Goal: Task Accomplishment & Management: Manage account settings

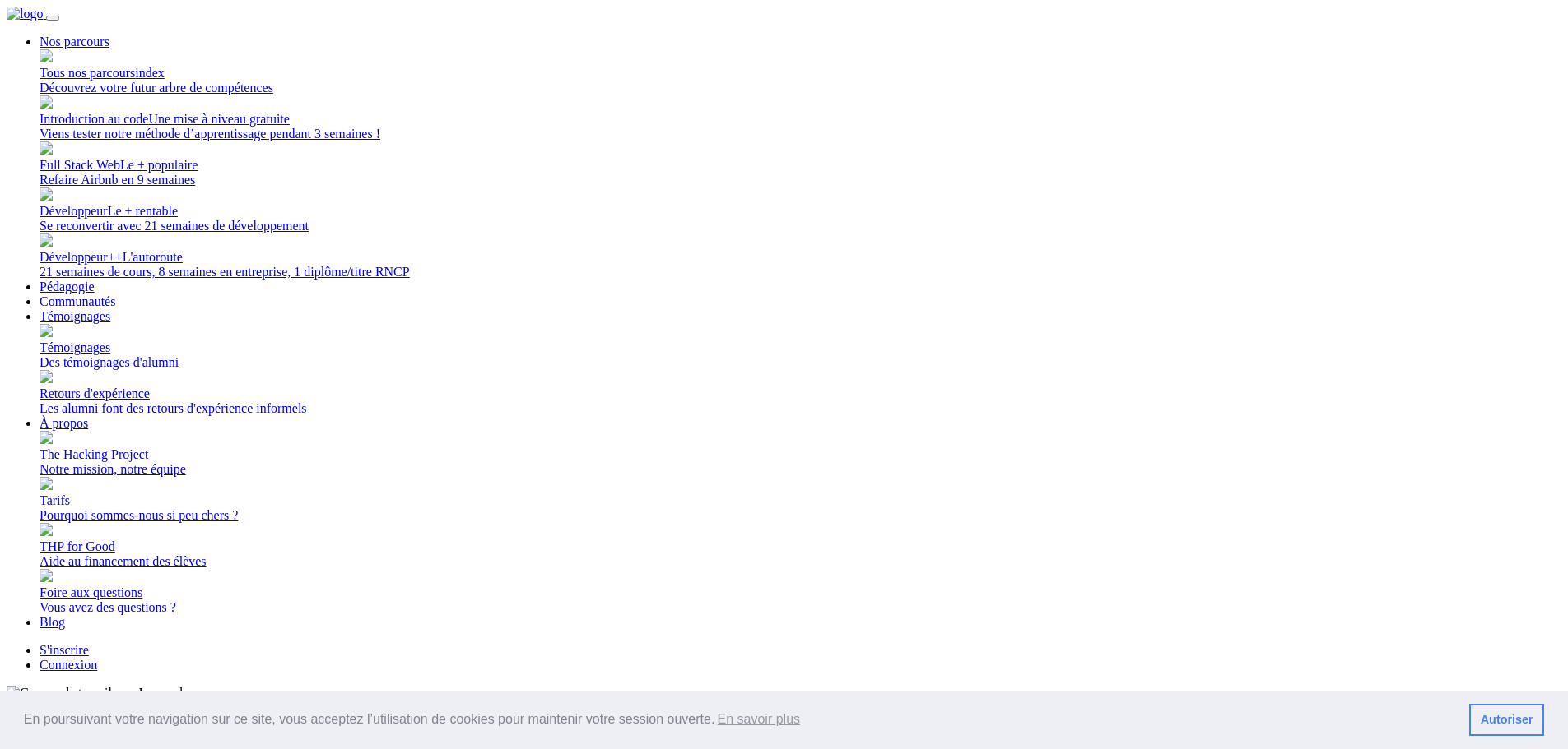
drag, startPoint x: 1162, startPoint y: 25, endPoint x: 1157, endPoint y: 49, distance: 24.5
click at [97, 658] on link "Connexion" at bounding box center [68, 665] width 58 height 14
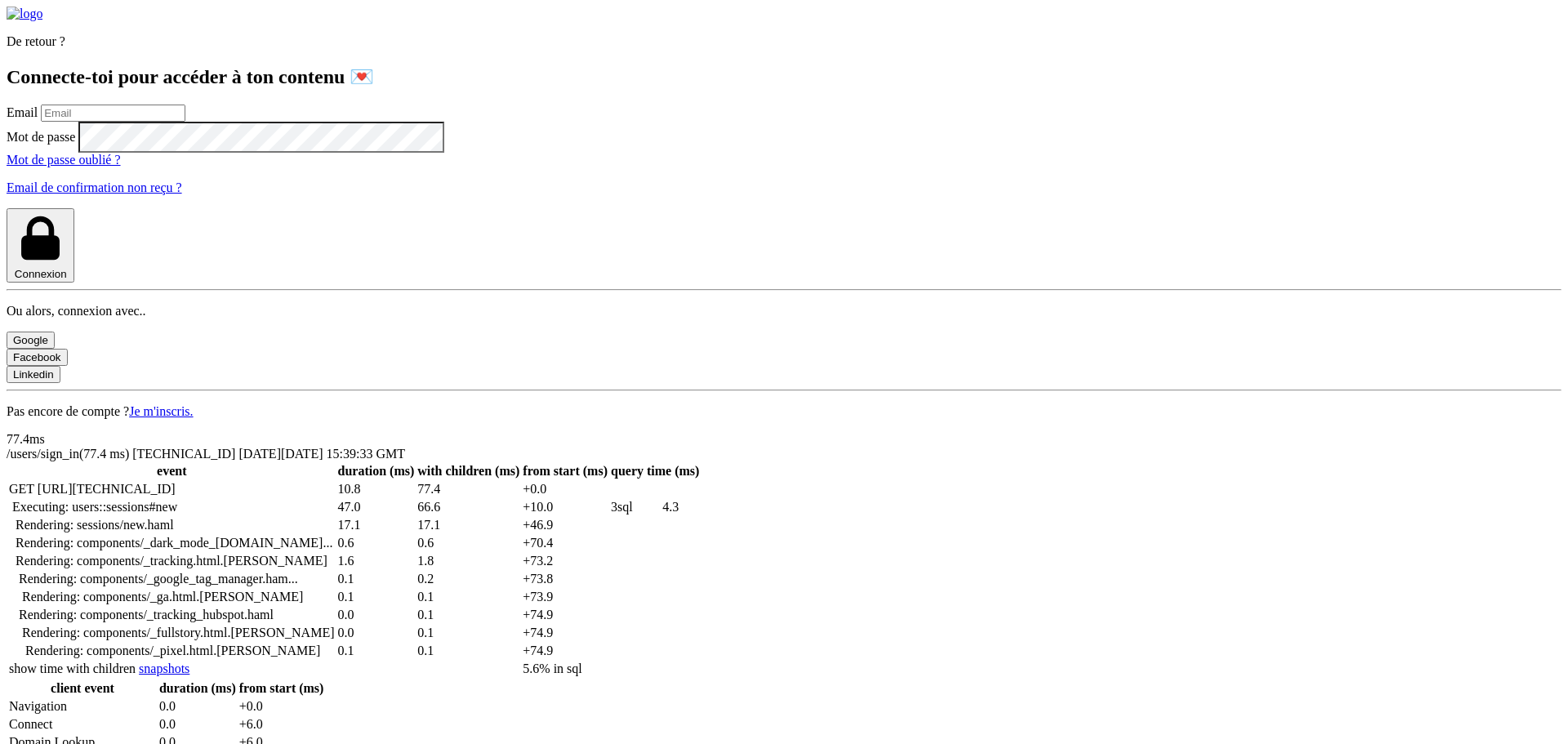
click at [186, 121] on input "email" at bounding box center [113, 113] width 144 height 18
type input "lilian.h.l.muller@gmail.com"
click at [6, 208] on button "Connexion" at bounding box center [40, 245] width 68 height 75
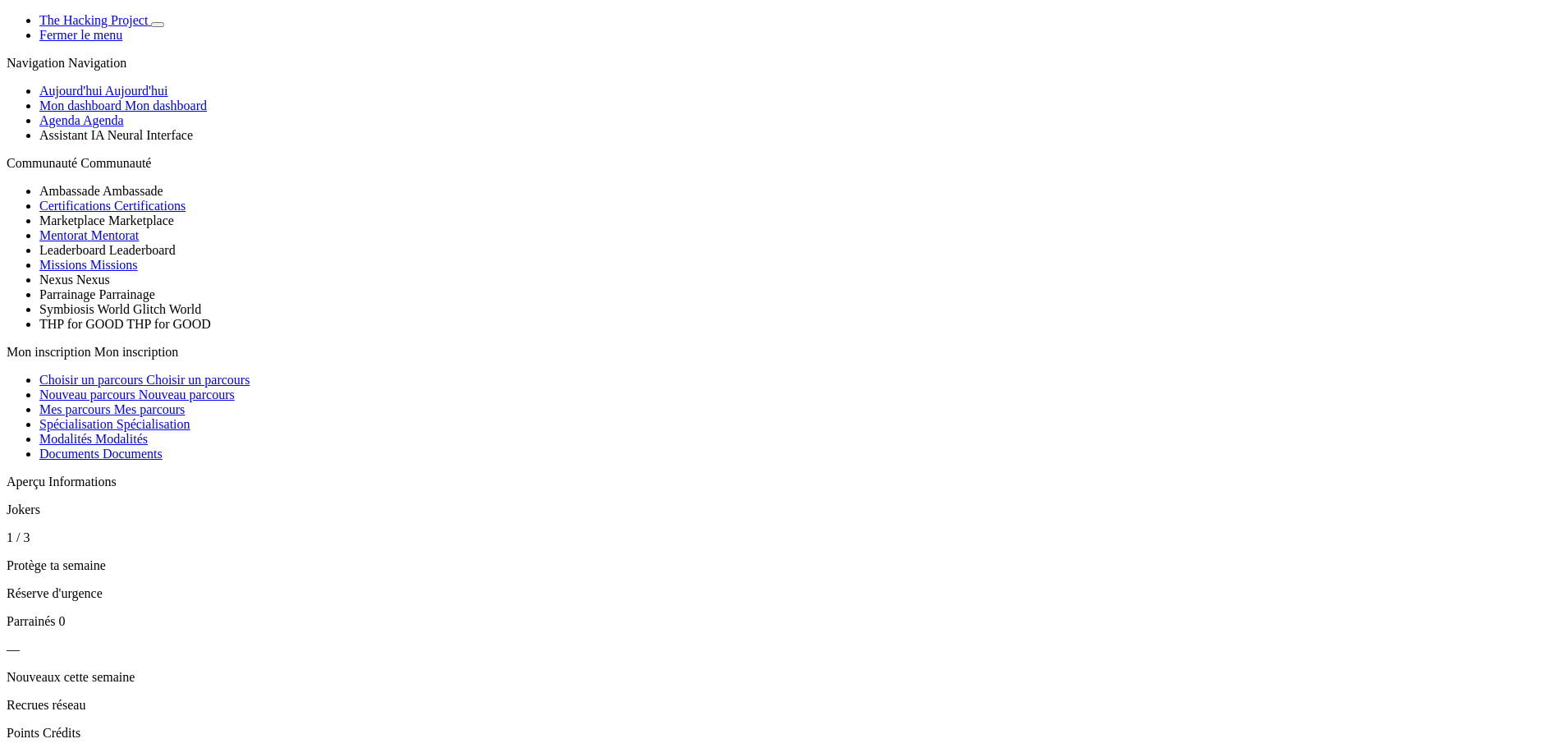
scroll to position [924, 0]
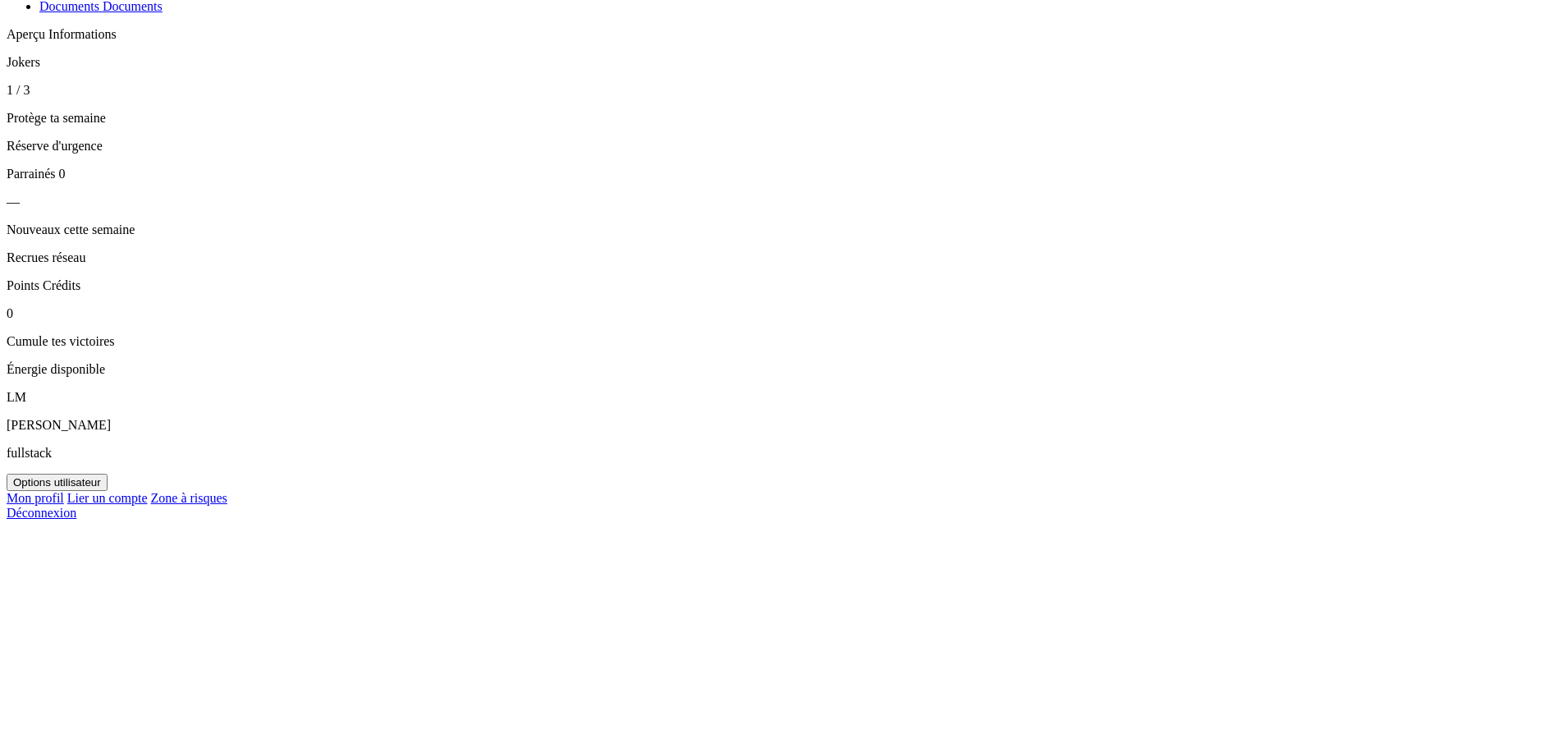
scroll to position [457, 0]
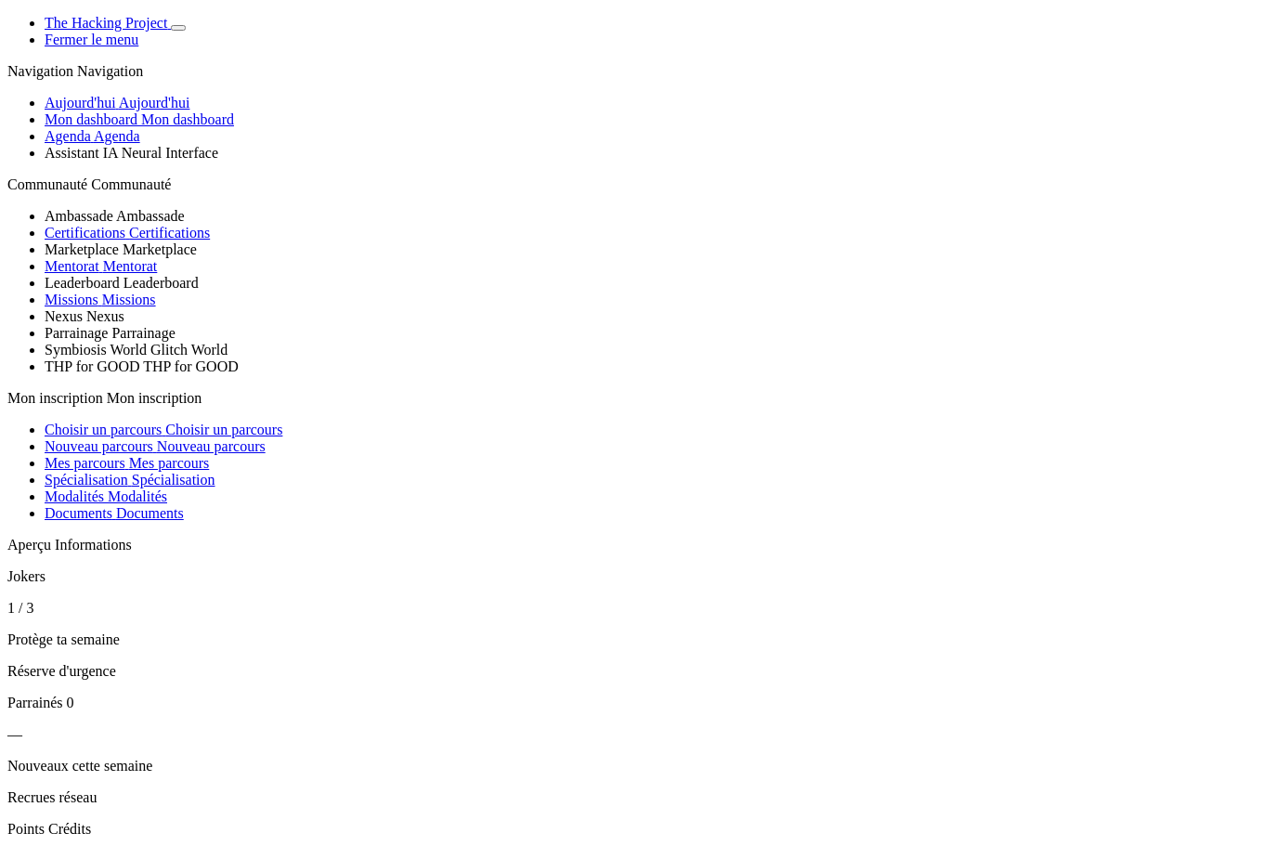
scroll to position [1039, 0]
click at [178, 28] on span "Basculer de thème" at bounding box center [178, 28] width 0 height 0
click at [164, 111] on span "Aujourd'hui" at bounding box center [155, 103] width 72 height 16
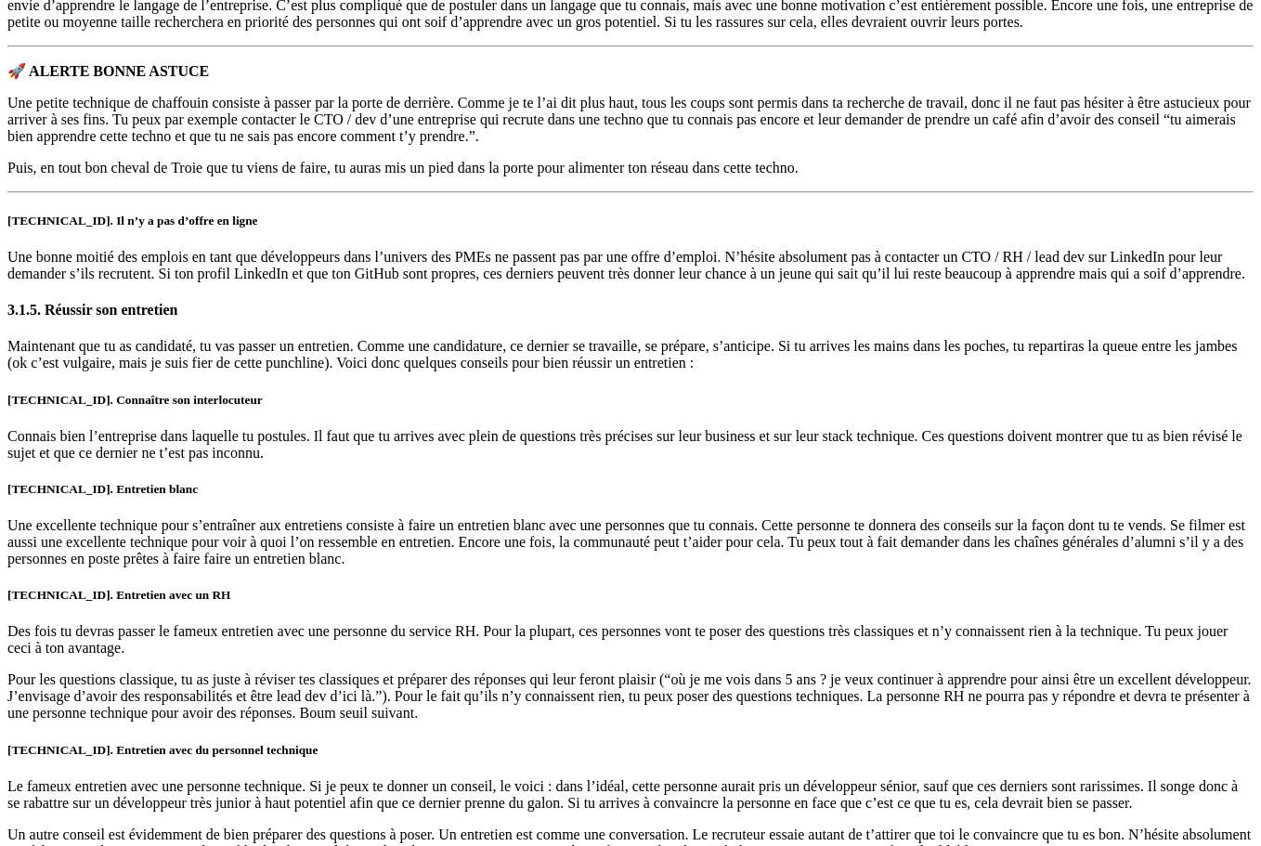
scroll to position [7710, 0]
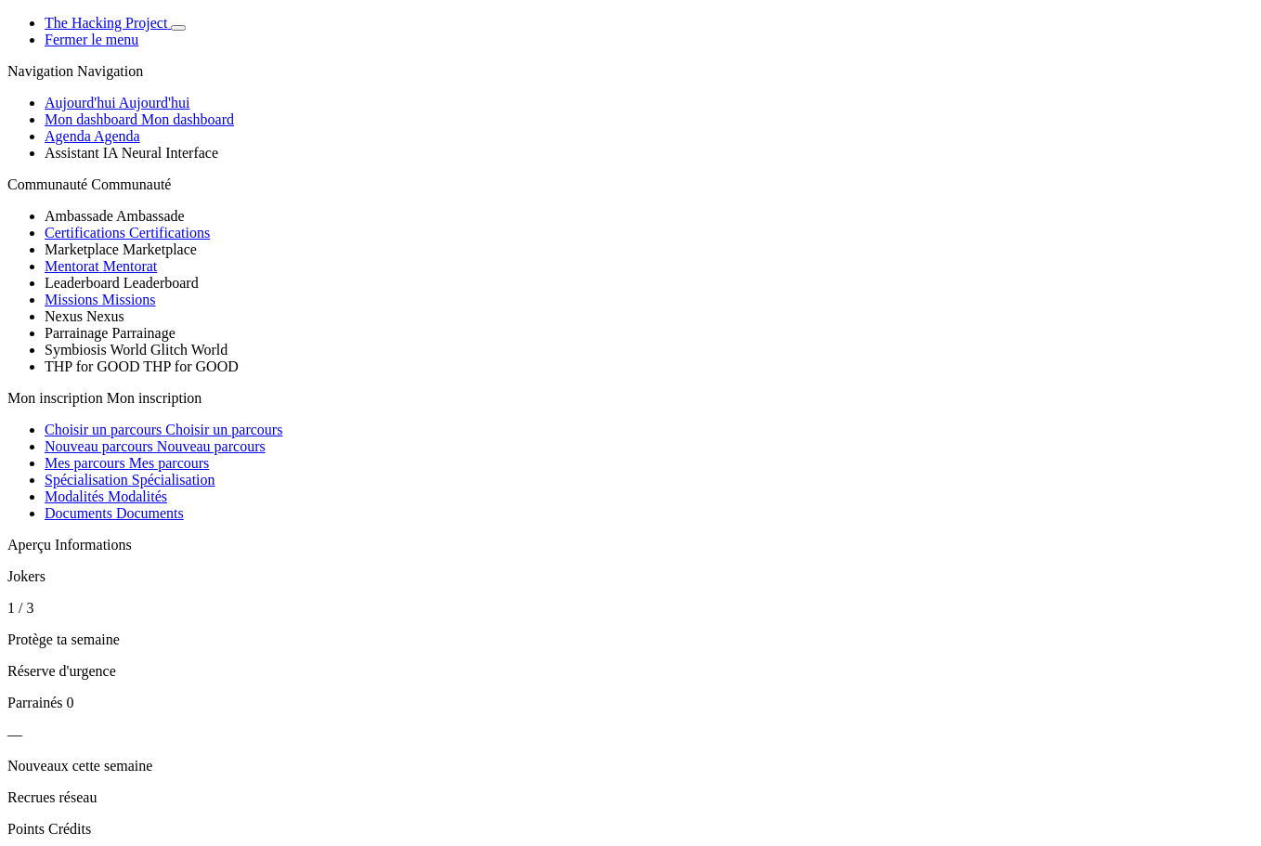
click at [178, 28] on icon "Basculer de thème" at bounding box center [178, 28] width 0 height 0
click at [178, 28] on span "Basculer de thème" at bounding box center [178, 28] width 0 height 0
click at [186, 30] on button "Basculer de thème" at bounding box center [178, 28] width 15 height 6
click at [184, 127] on span "Mon dashboard" at bounding box center [187, 119] width 93 height 16
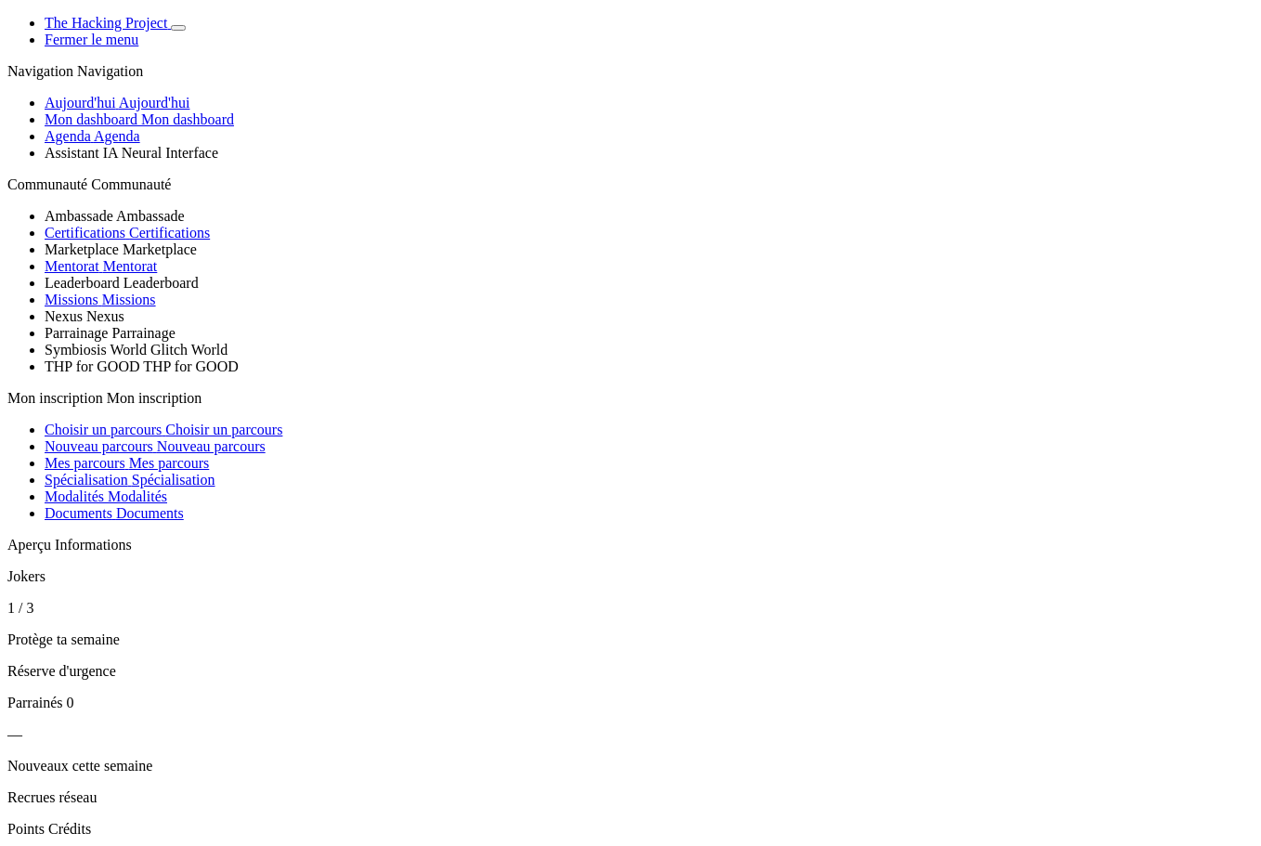
click at [178, 28] on span "Basculer de thème" at bounding box center [178, 28] width 0 height 0
click at [178, 28] on icon "Basculer de thème" at bounding box center [178, 28] width 0 height 0
click at [178, 28] on span "Basculer de thème" at bounding box center [178, 28] width 0 height 0
click at [259, 32] on div "The Hacking Project" at bounding box center [649, 23] width 1209 height 17
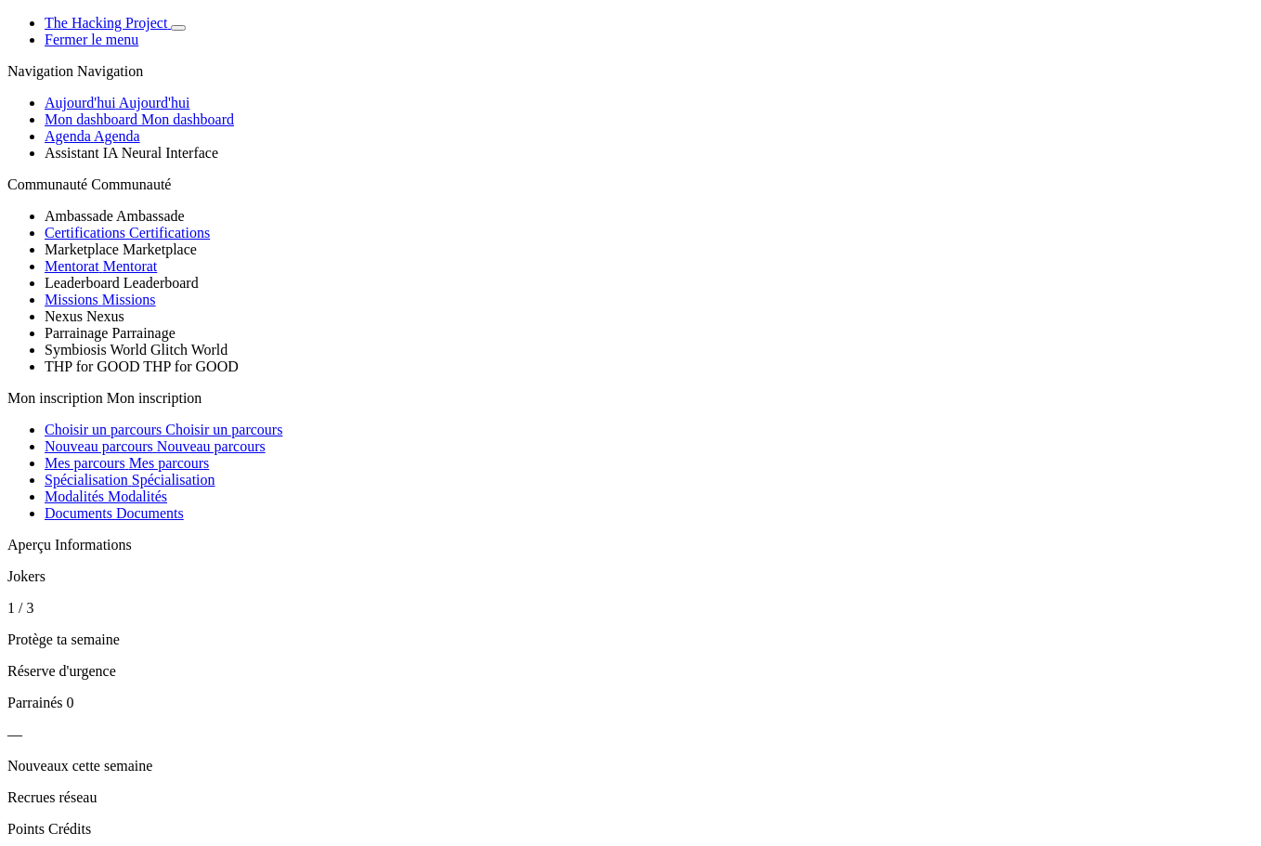
click at [186, 31] on button "Basculer de thème" at bounding box center [178, 28] width 15 height 6
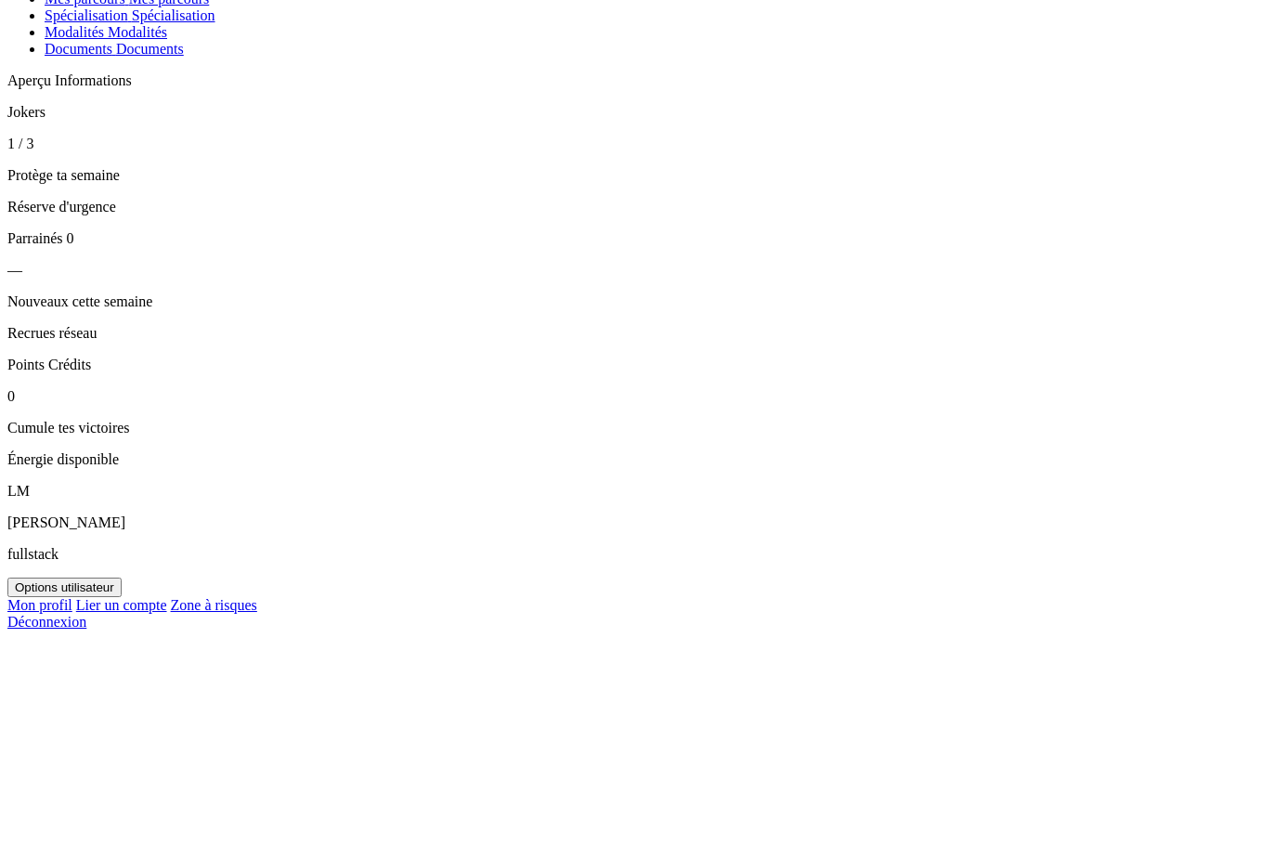
drag, startPoint x: 258, startPoint y: 61, endPoint x: 188, endPoint y: 353, distance: 300.1
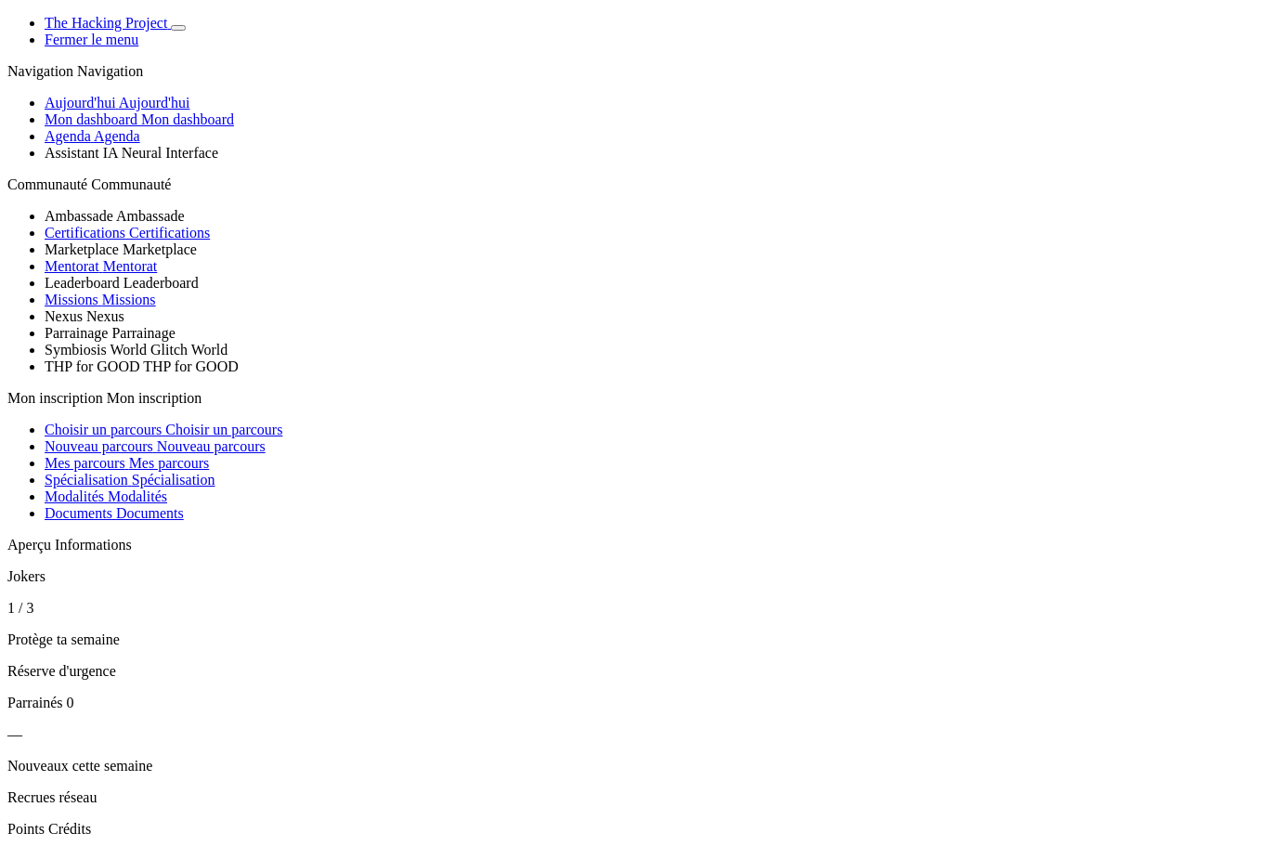
scroll to position [836, 0]
click at [178, 28] on icon "Basculer de thème" at bounding box center [178, 28] width 0 height 0
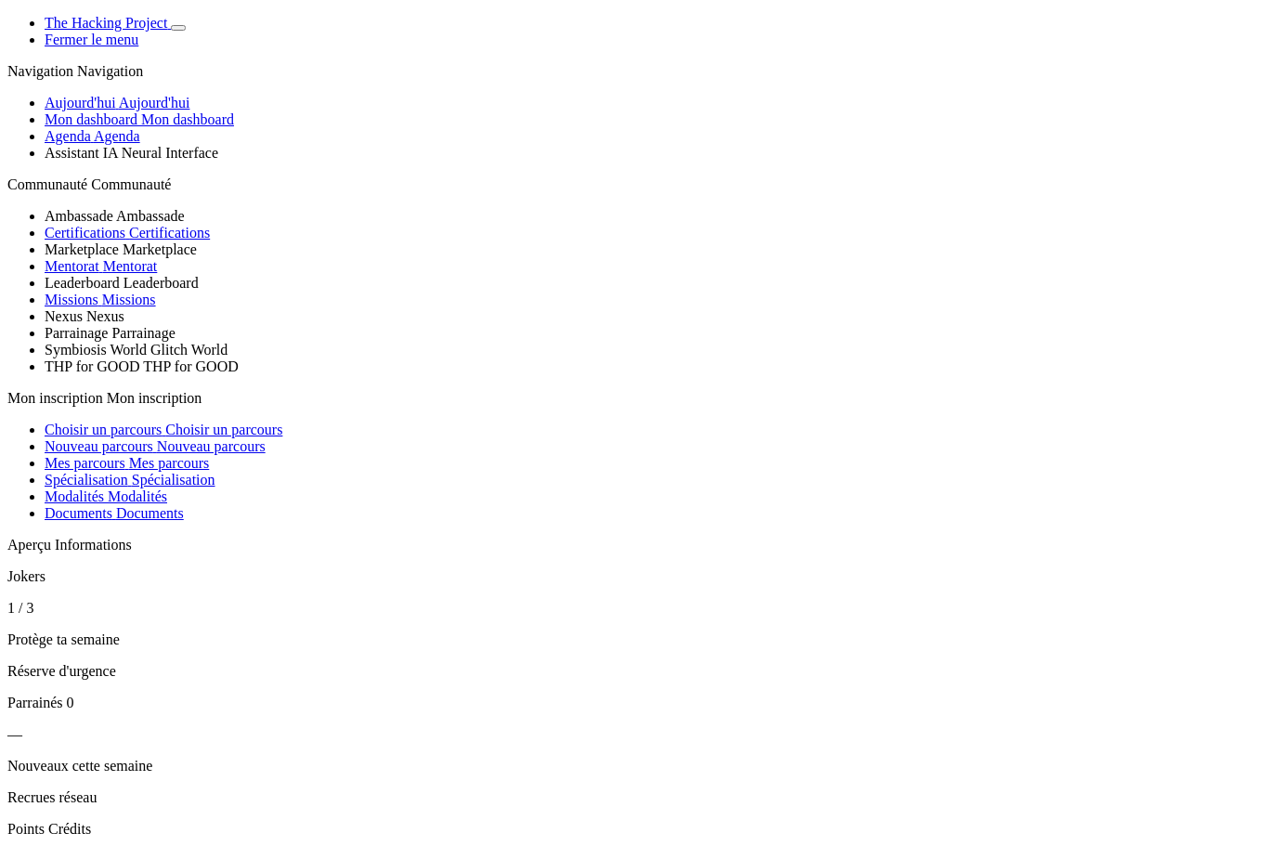
click at [178, 28] on icon "Basculer de thème" at bounding box center [178, 28] width 0 height 0
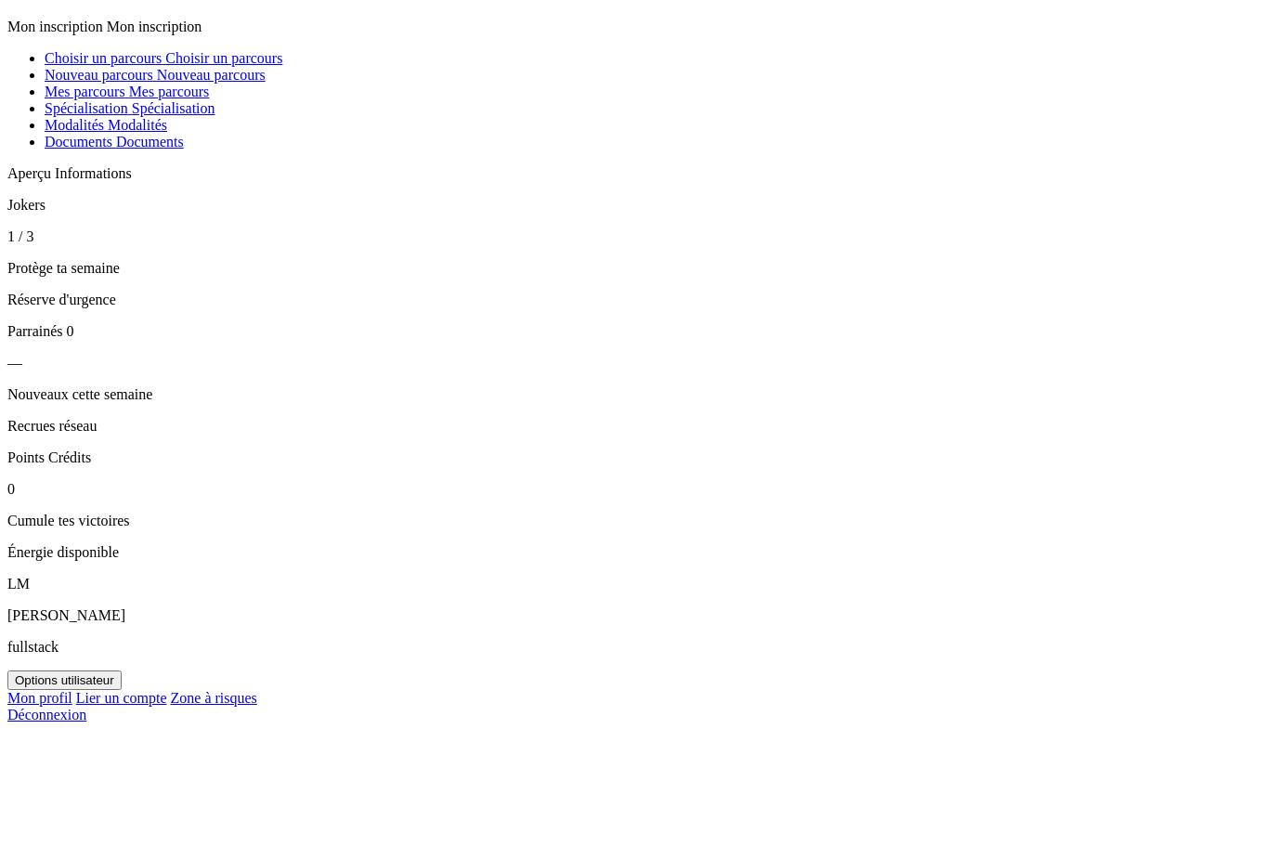
scroll to position [0, 0]
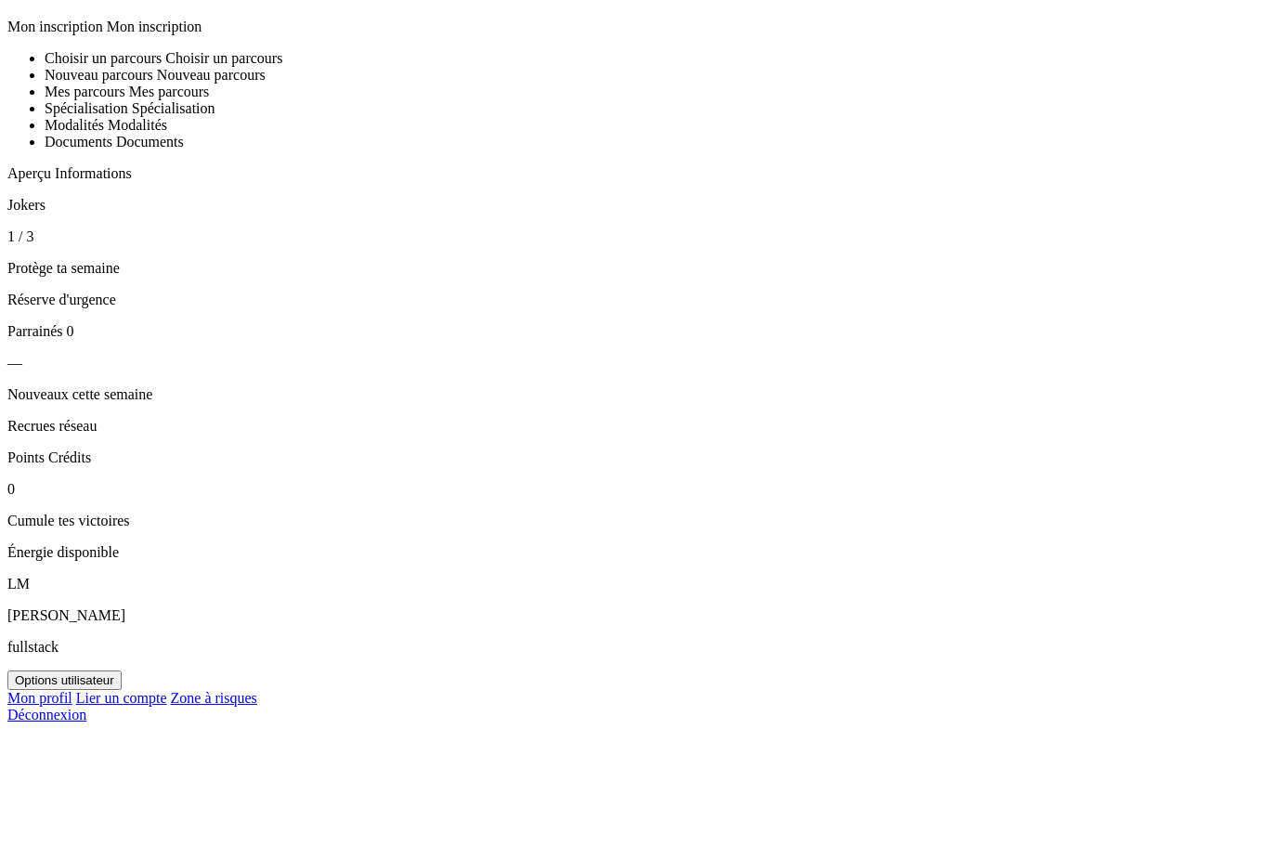
scroll to position [650, 0]
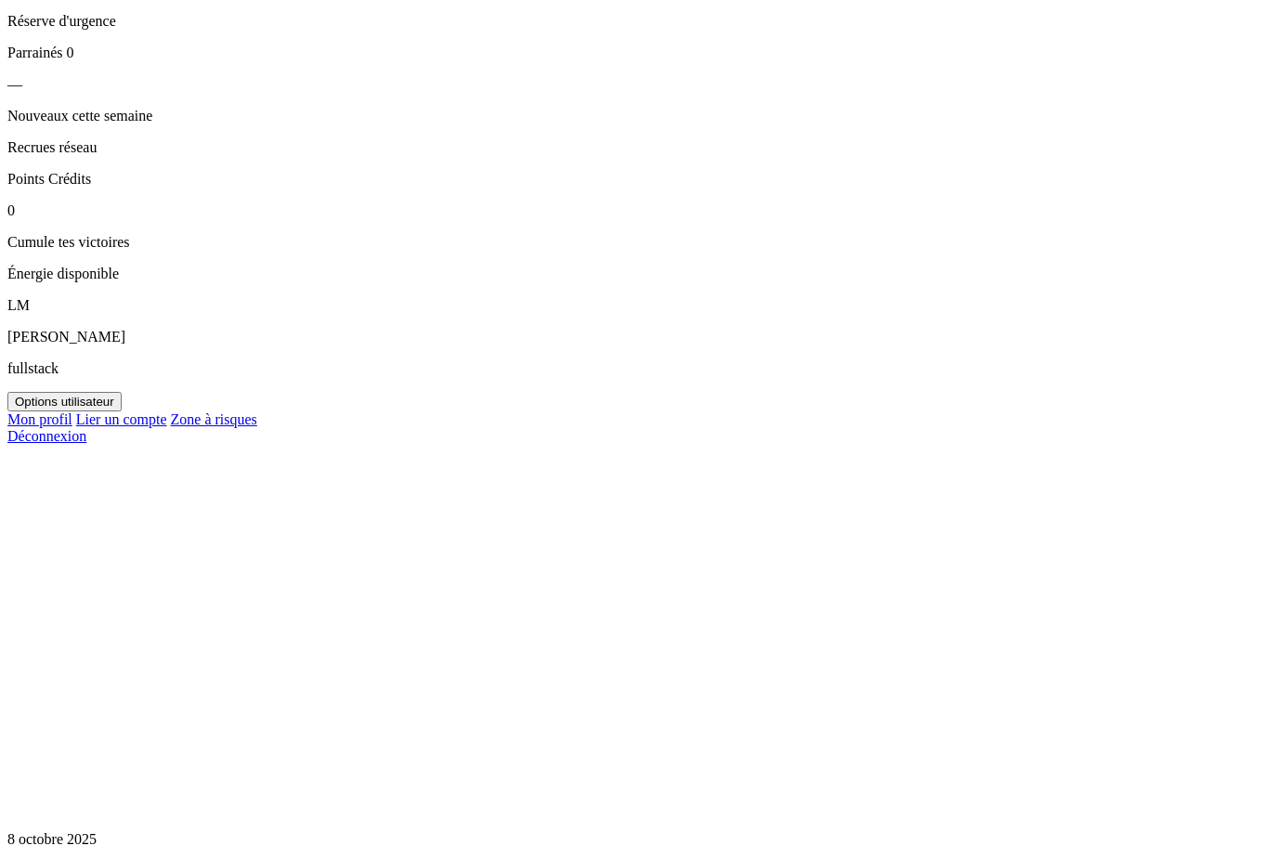
scroll to position [0, 0]
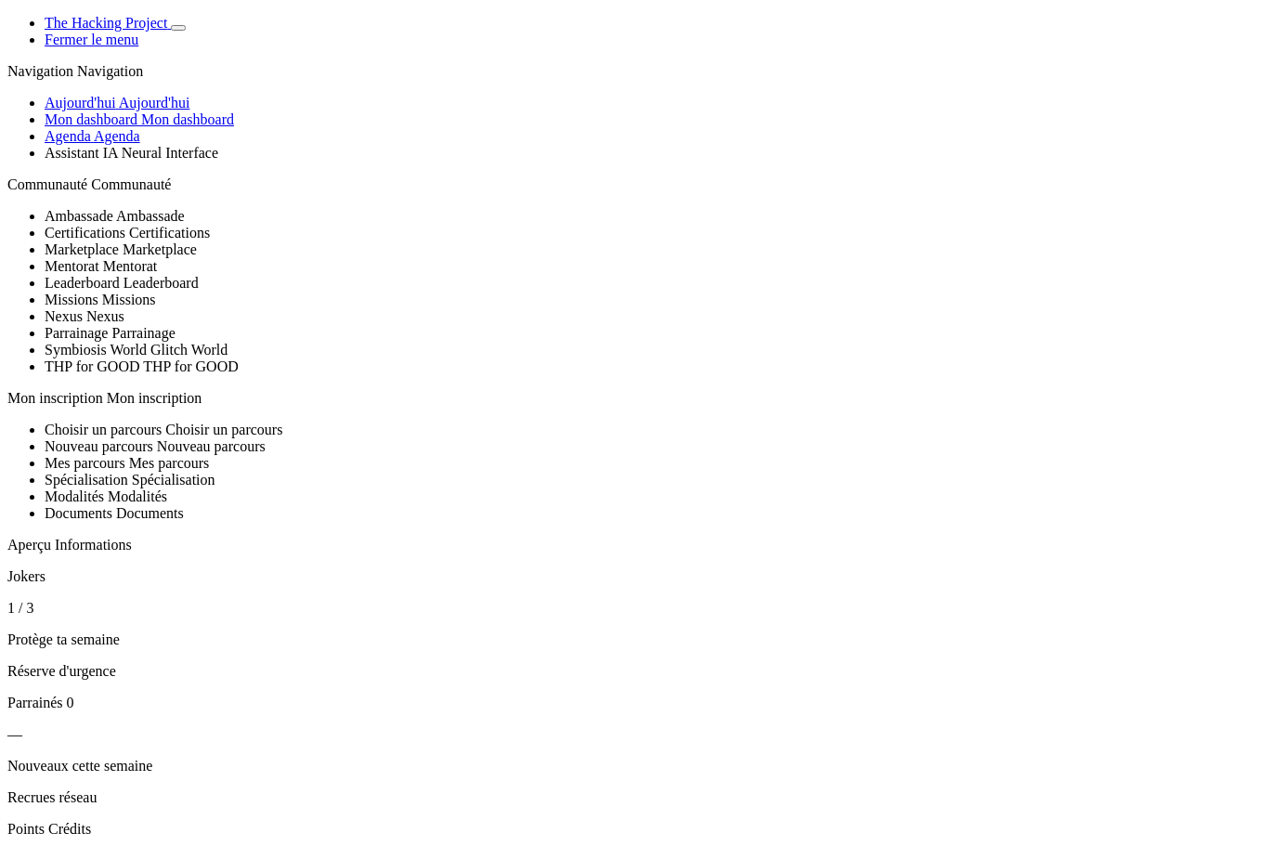
click at [116, 111] on span "Aujourd'hui" at bounding box center [81, 103] width 72 height 16
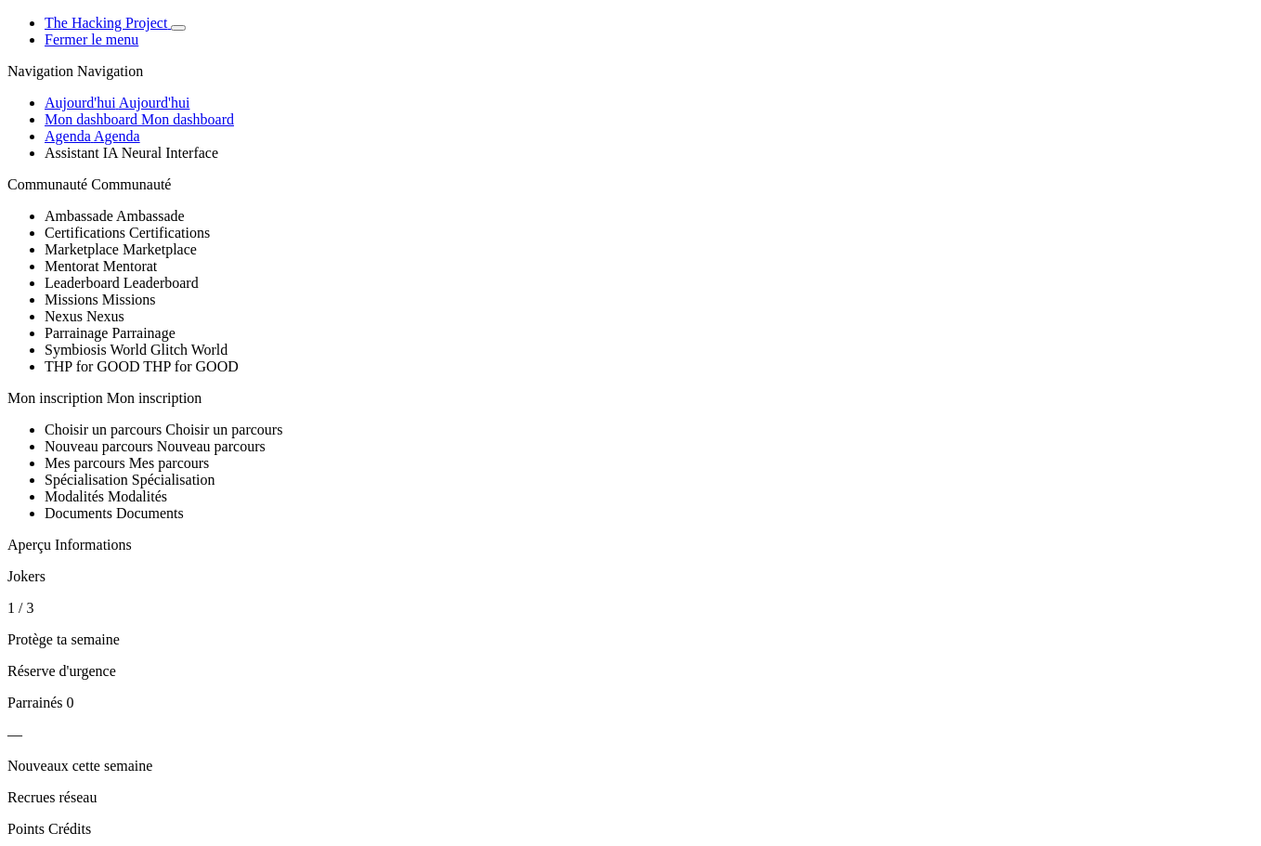
click at [186, 31] on button "Basculer de thème" at bounding box center [178, 28] width 15 height 6
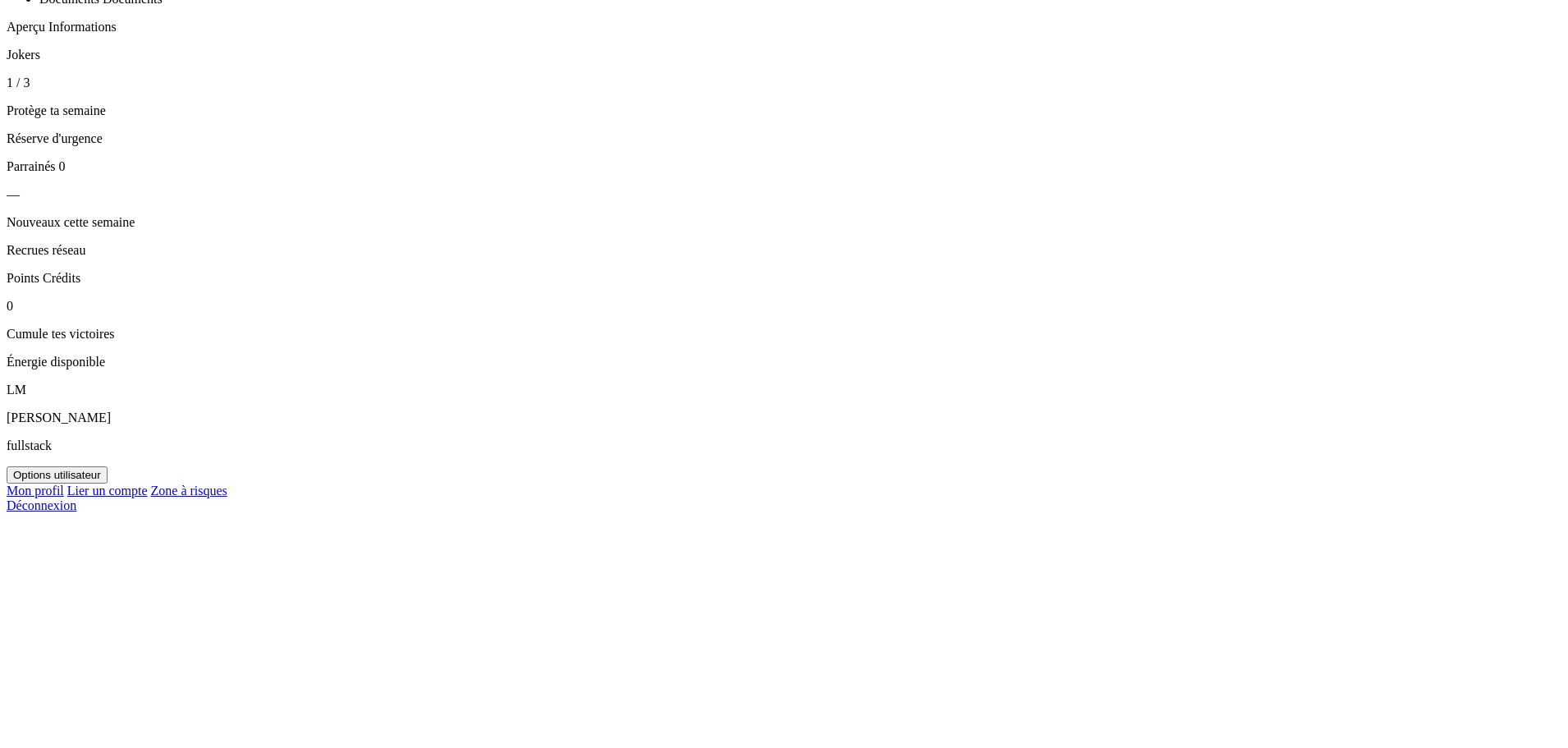
scroll to position [457, 0]
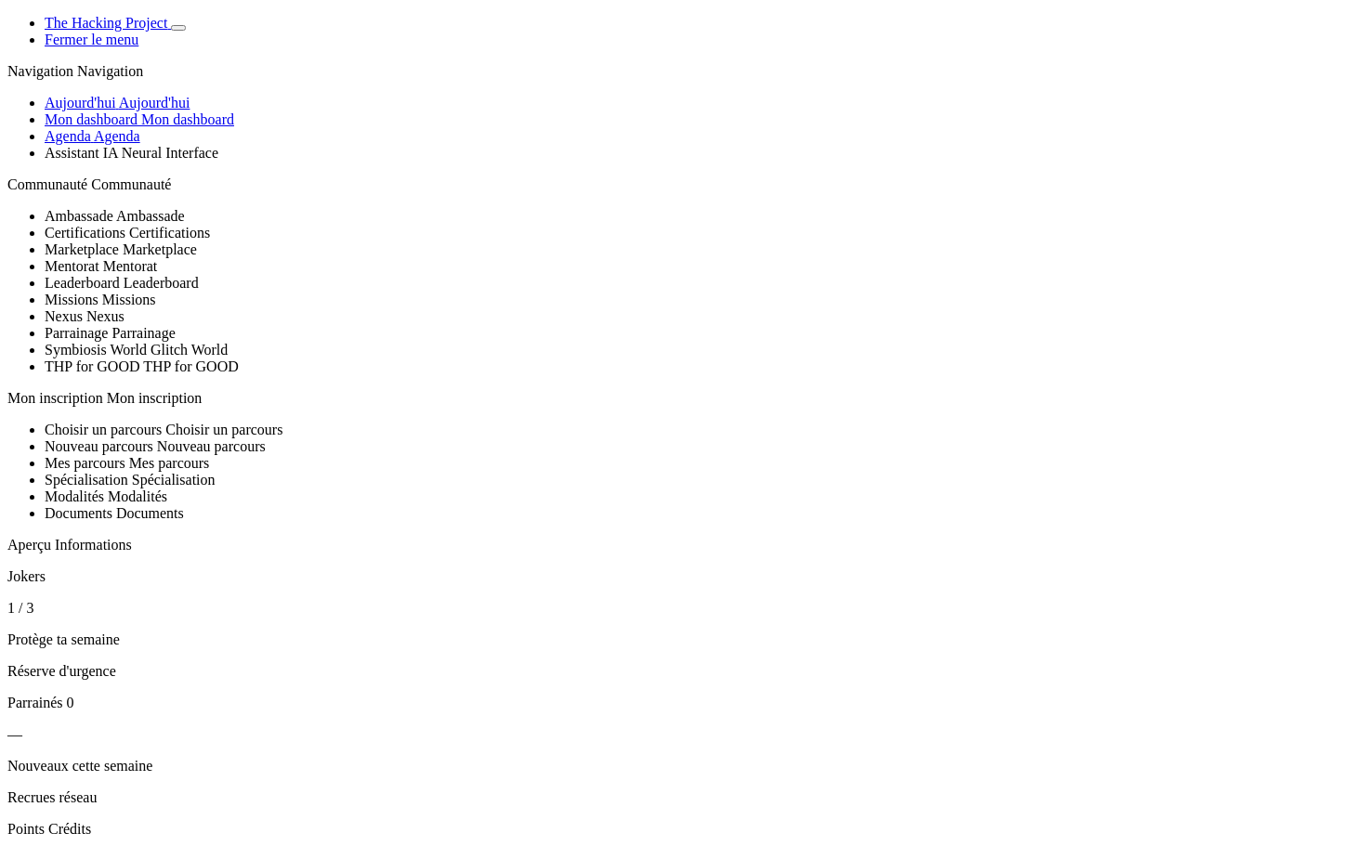
scroll to position [985, 0]
drag, startPoint x: 129, startPoint y: 294, endPoint x: 31, endPoint y: 297, distance: 98.5
click at [31, 537] on section "Aperçu Informations Jokers 1 / 3 Protège ta semaine Réserve d'urgence Parrainés…" at bounding box center [674, 735] width 1334 height 396
copy span "Informations"
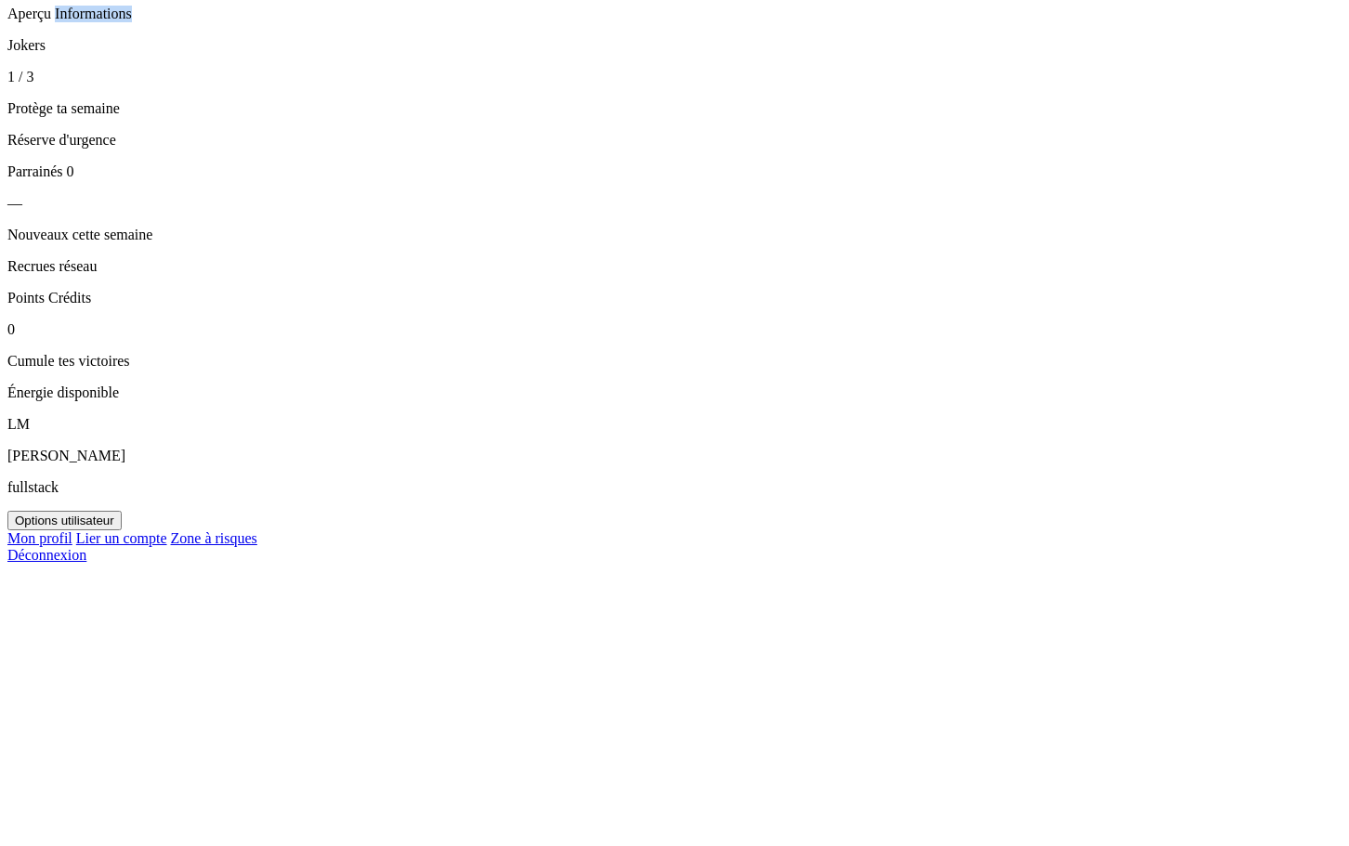
scroll to position [650, 0]
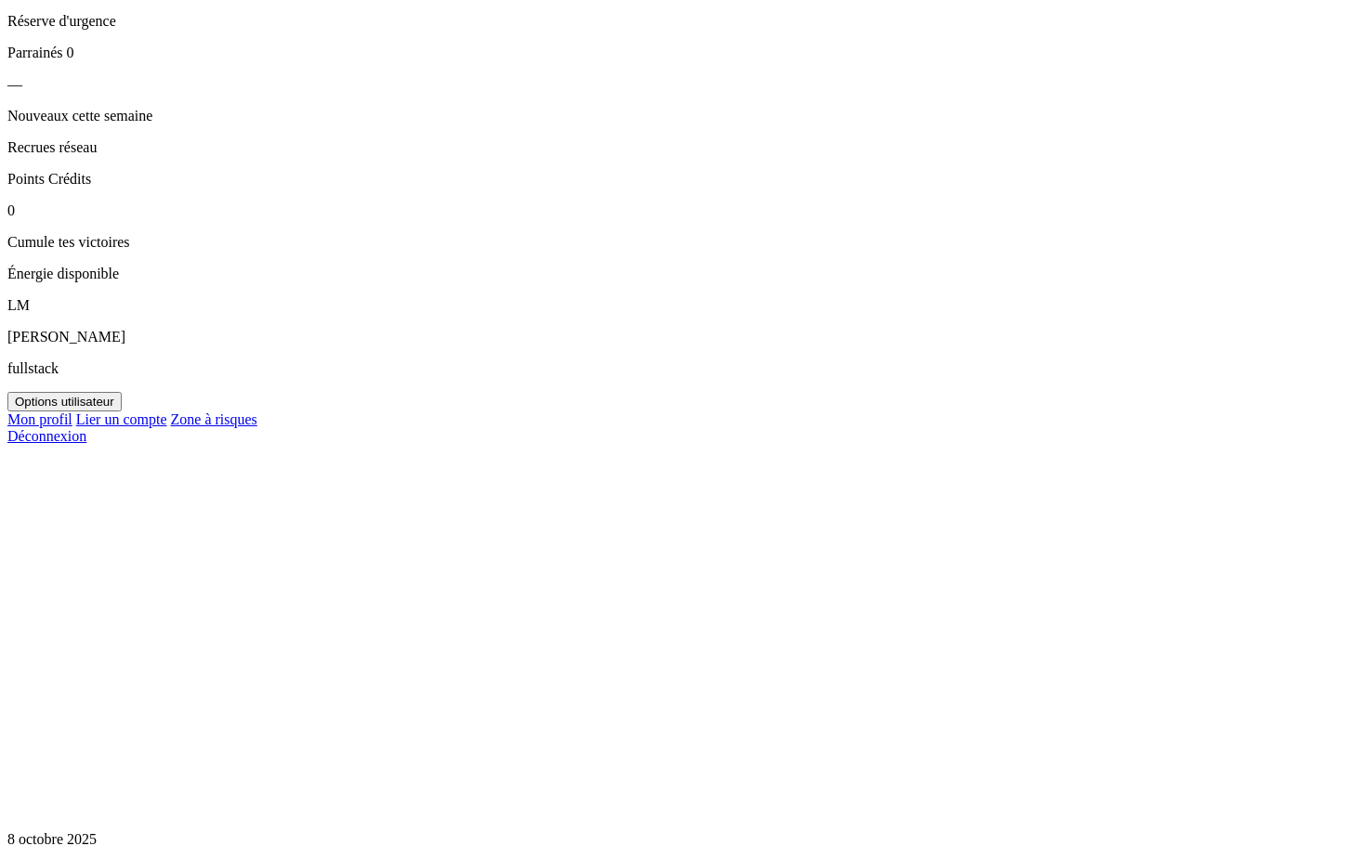
drag, startPoint x: 186, startPoint y: 336, endPoint x: 231, endPoint y: 369, distance: 55.9
click at [194, 282] on section "Aperçu Informations Jokers 1 / 3 Protège ta semaine Réserve d'urgence Parrainés…" at bounding box center [674, 85] width 1334 height 396
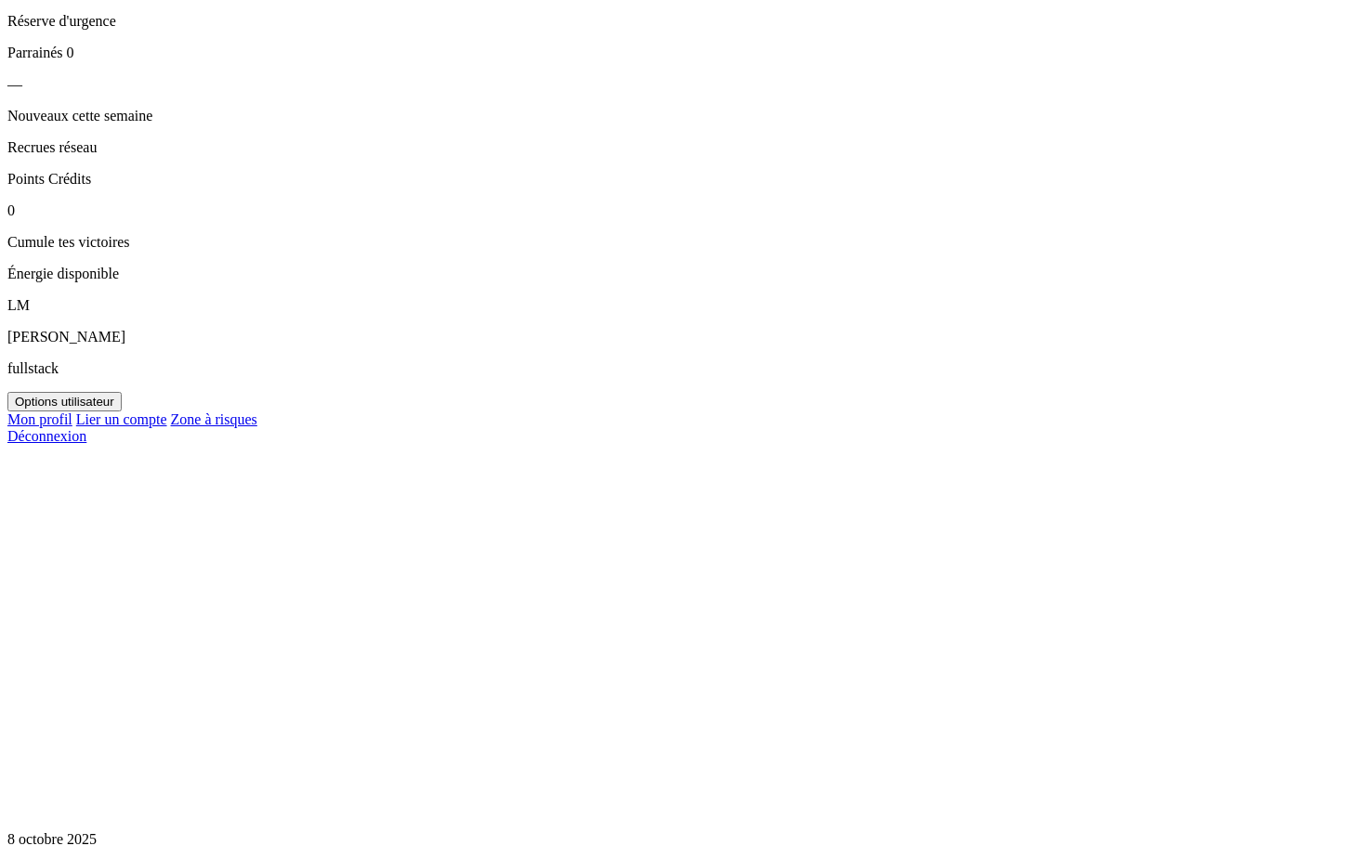
drag, startPoint x: 215, startPoint y: 616, endPoint x: 189, endPoint y: 622, distance: 25.9
drag, startPoint x: 236, startPoint y: 340, endPoint x: 184, endPoint y: 340, distance: 52.0
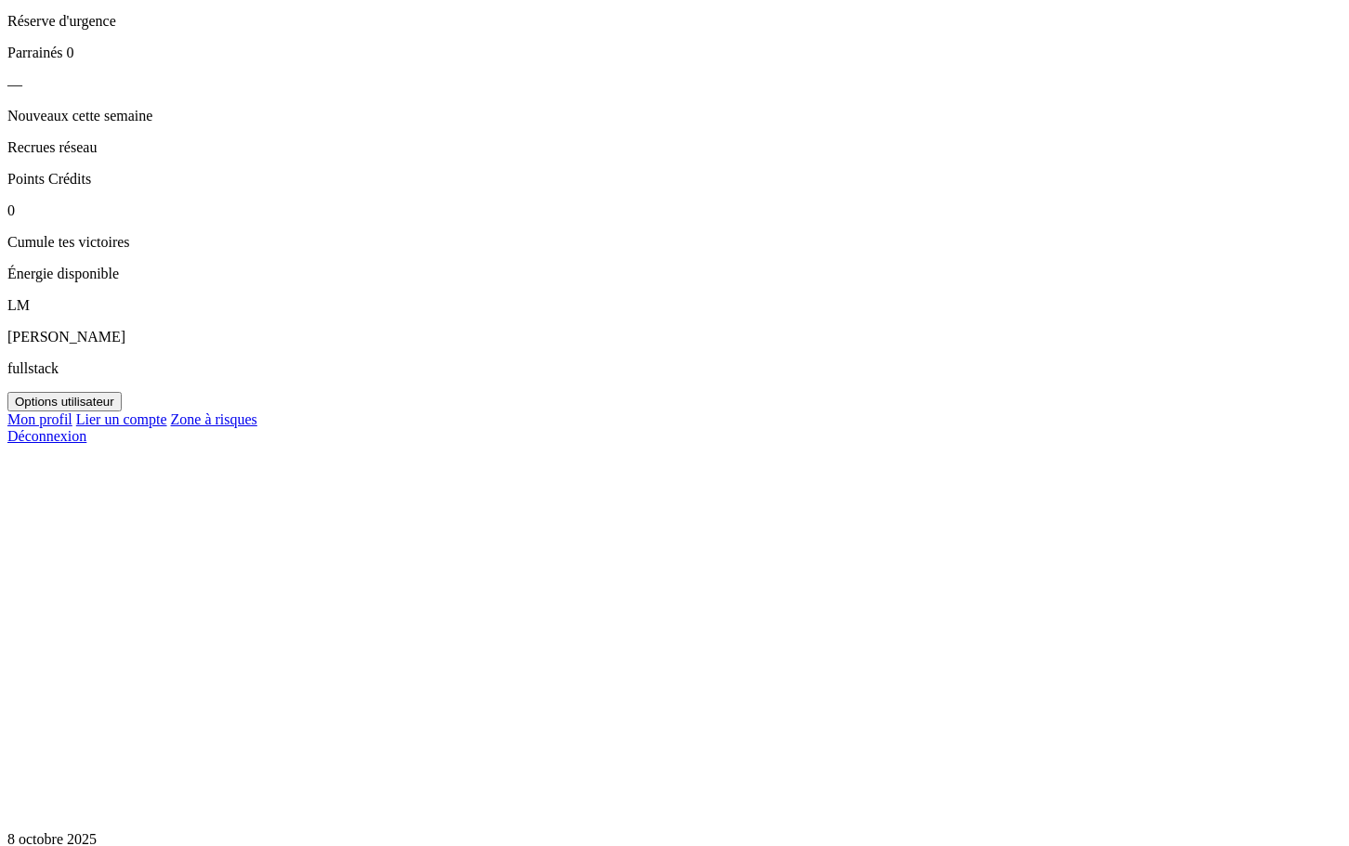
drag, startPoint x: 176, startPoint y: 335, endPoint x: 244, endPoint y: 333, distance: 67.9
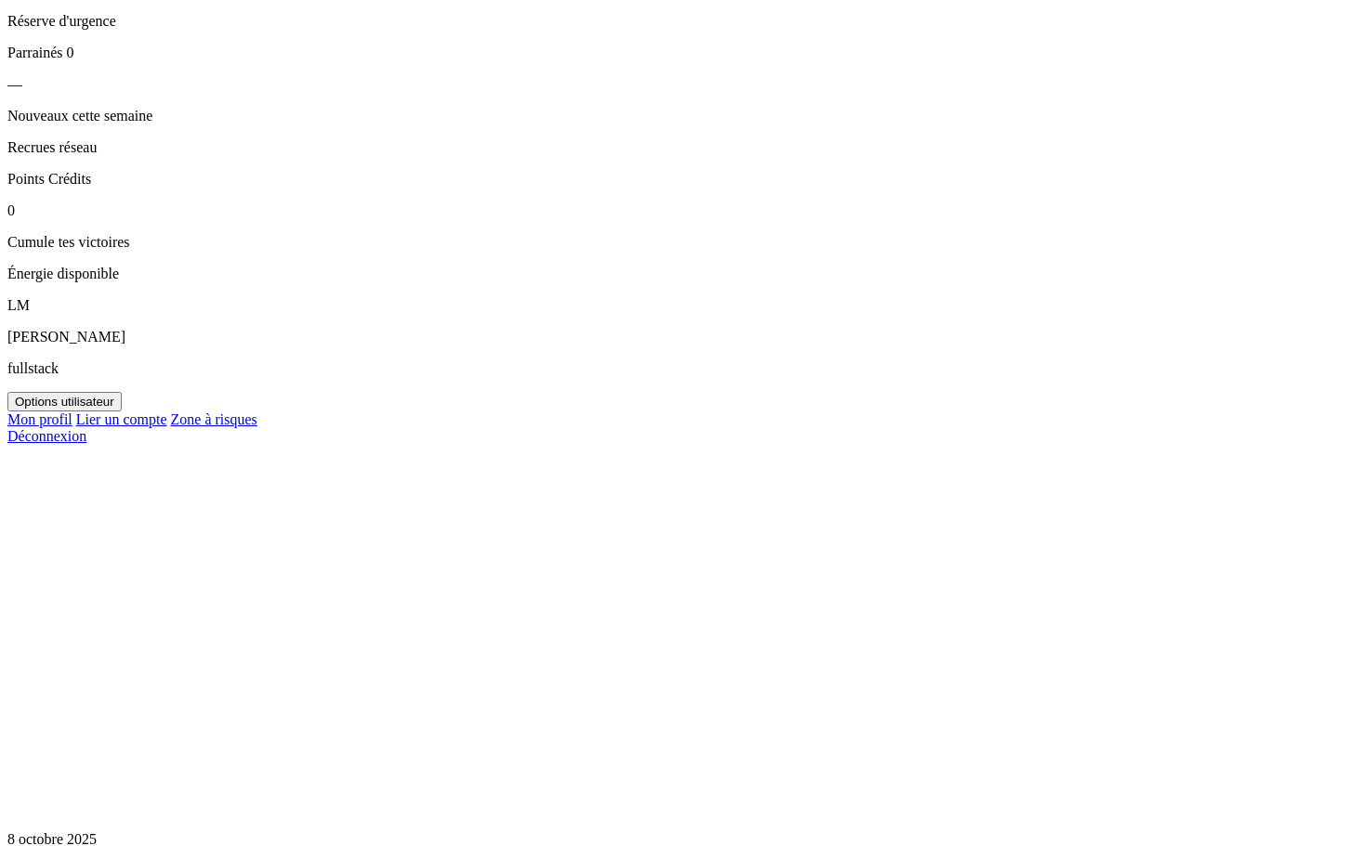
drag, startPoint x: 92, startPoint y: 319, endPoint x: 143, endPoint y: 334, distance: 53.5
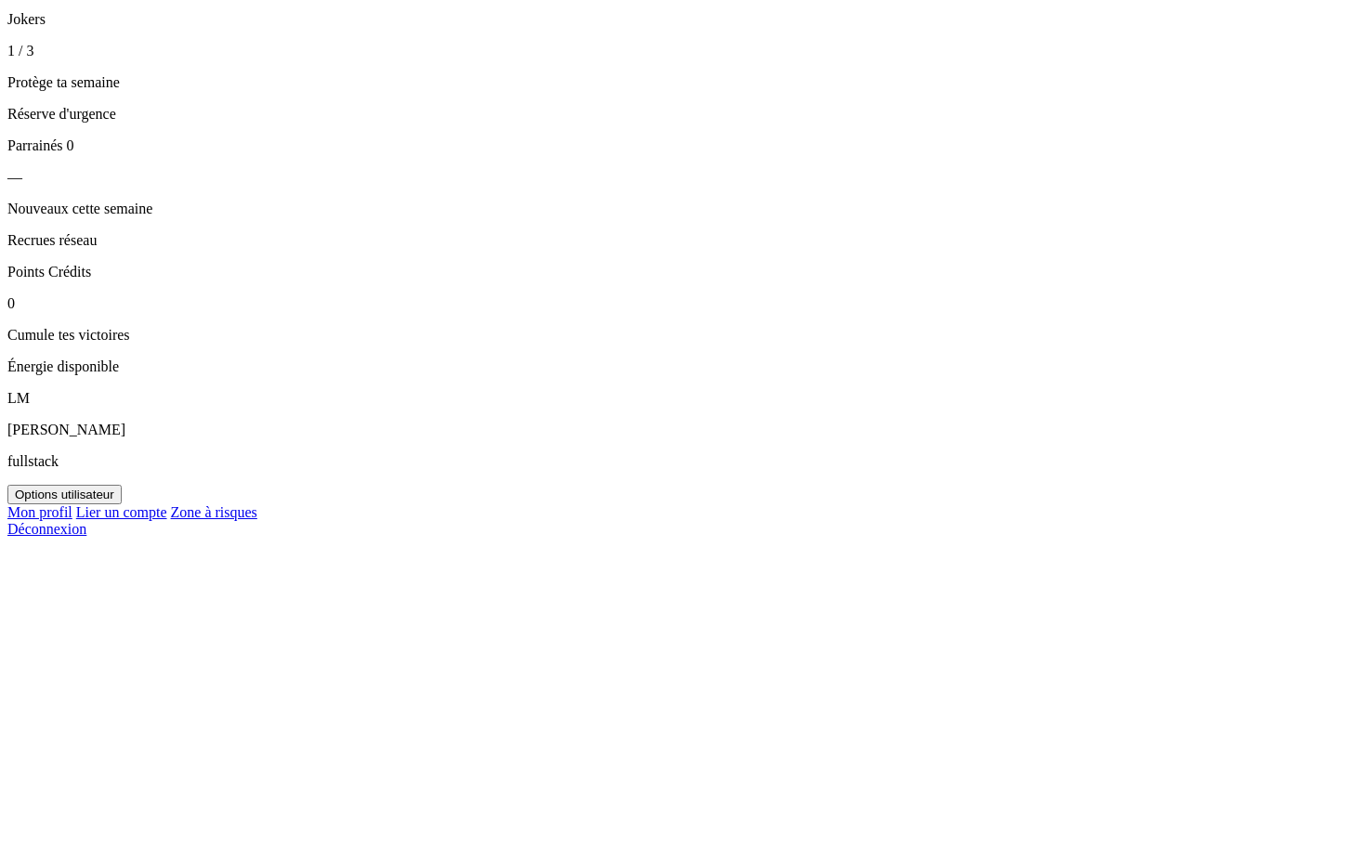
scroll to position [557, 0]
drag, startPoint x: 214, startPoint y: 341, endPoint x: 244, endPoint y: 343, distance: 30.7
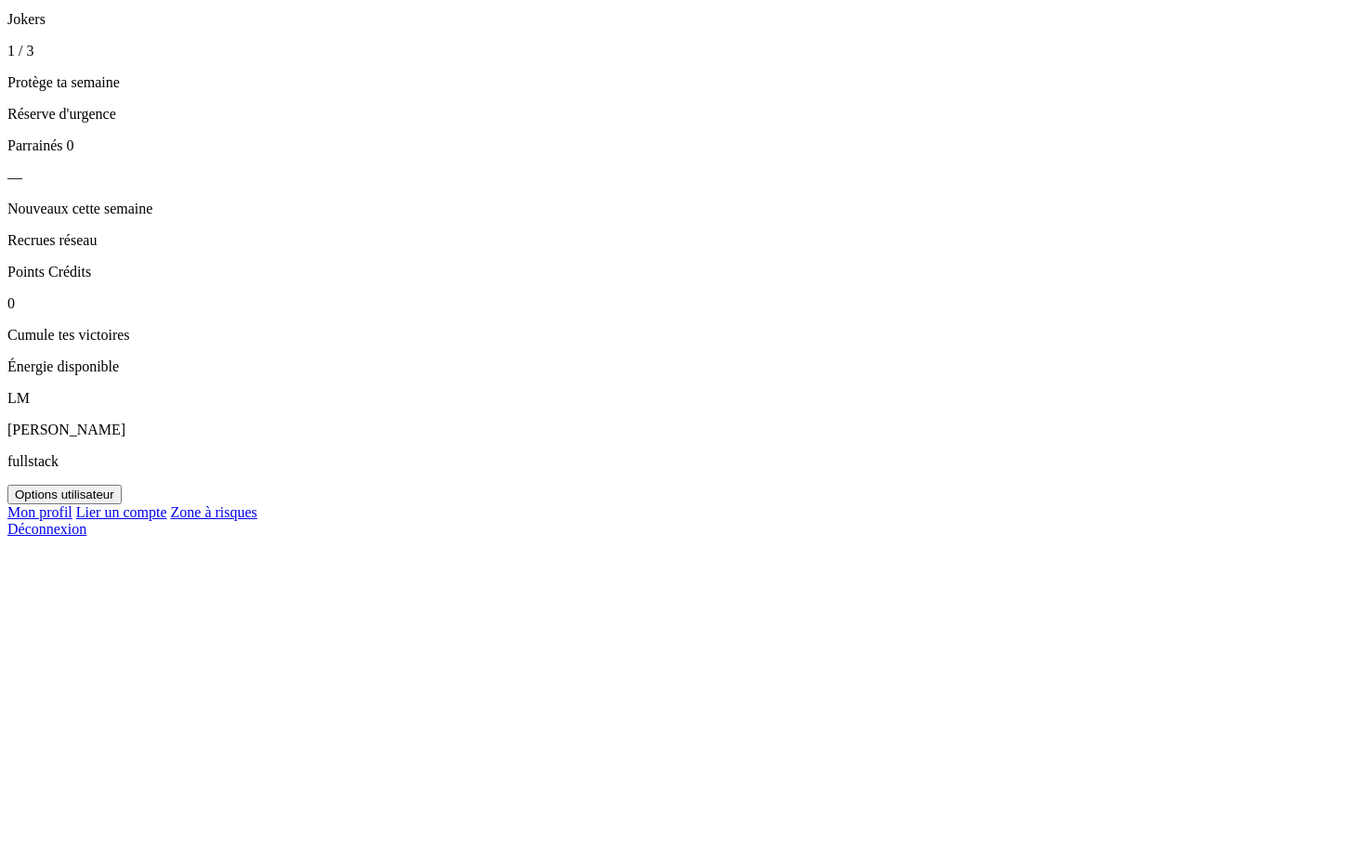
click at [244, 123] on article "Jokers 1 / 3 Protège ta semaine Réserve d'urgence" at bounding box center [674, 66] width 1334 height 111
click at [236, 123] on article "Jokers 1 / 3 Protège ta semaine Réserve d'urgence" at bounding box center [674, 66] width 1334 height 111
click at [195, 28] on div "Aperçu rapide" at bounding box center [674, 28] width 1334 height 0
